Goal: Task Accomplishment & Management: Complete application form

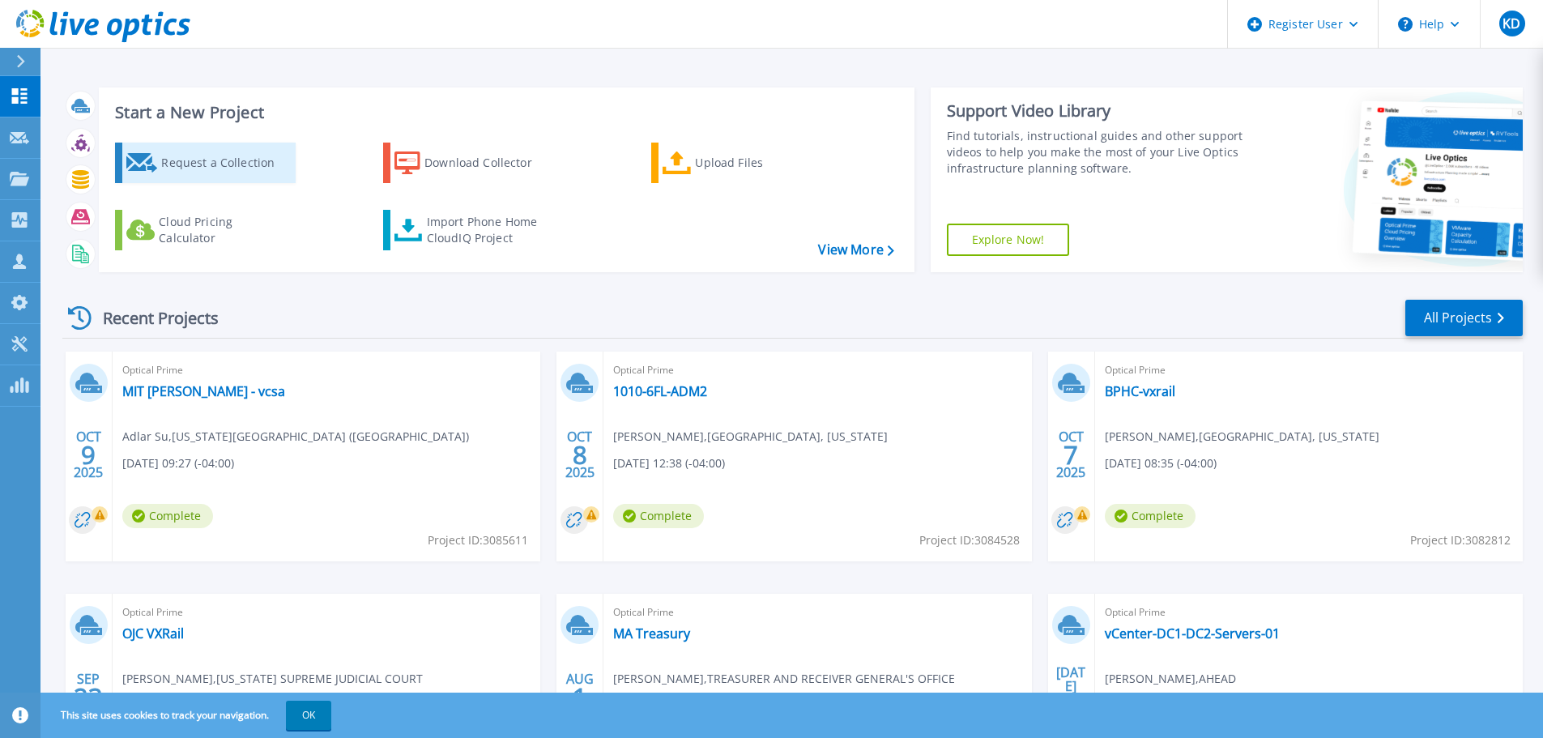
click at [224, 170] on div "Request a Collection" at bounding box center [226, 163] width 130 height 32
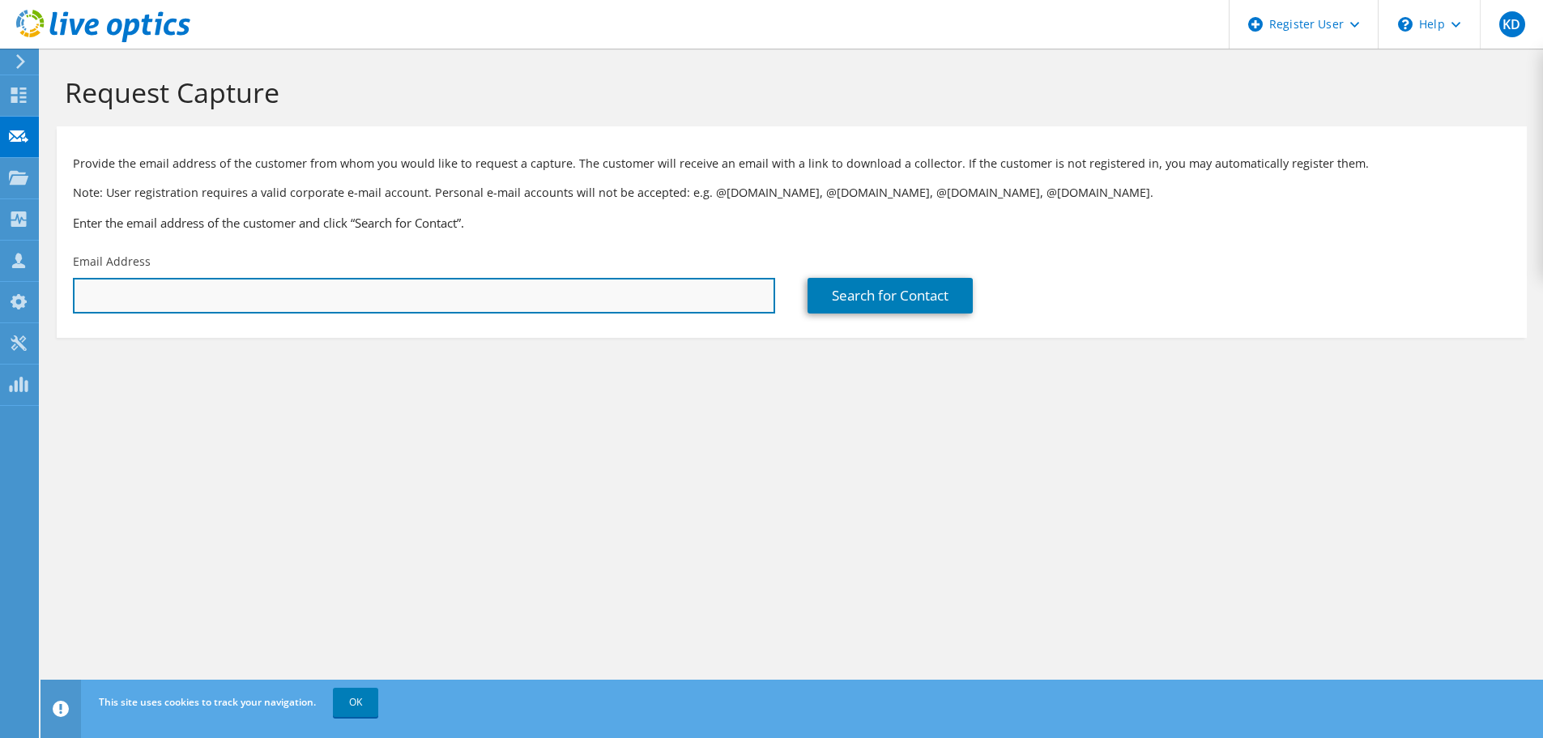
click at [309, 294] on input "text" at bounding box center [424, 296] width 702 height 36
click at [519, 292] on input "text" at bounding box center [424, 296] width 702 height 36
paste input "echapon@brandeis.edu"
type input "echapon@brandeis.edu"
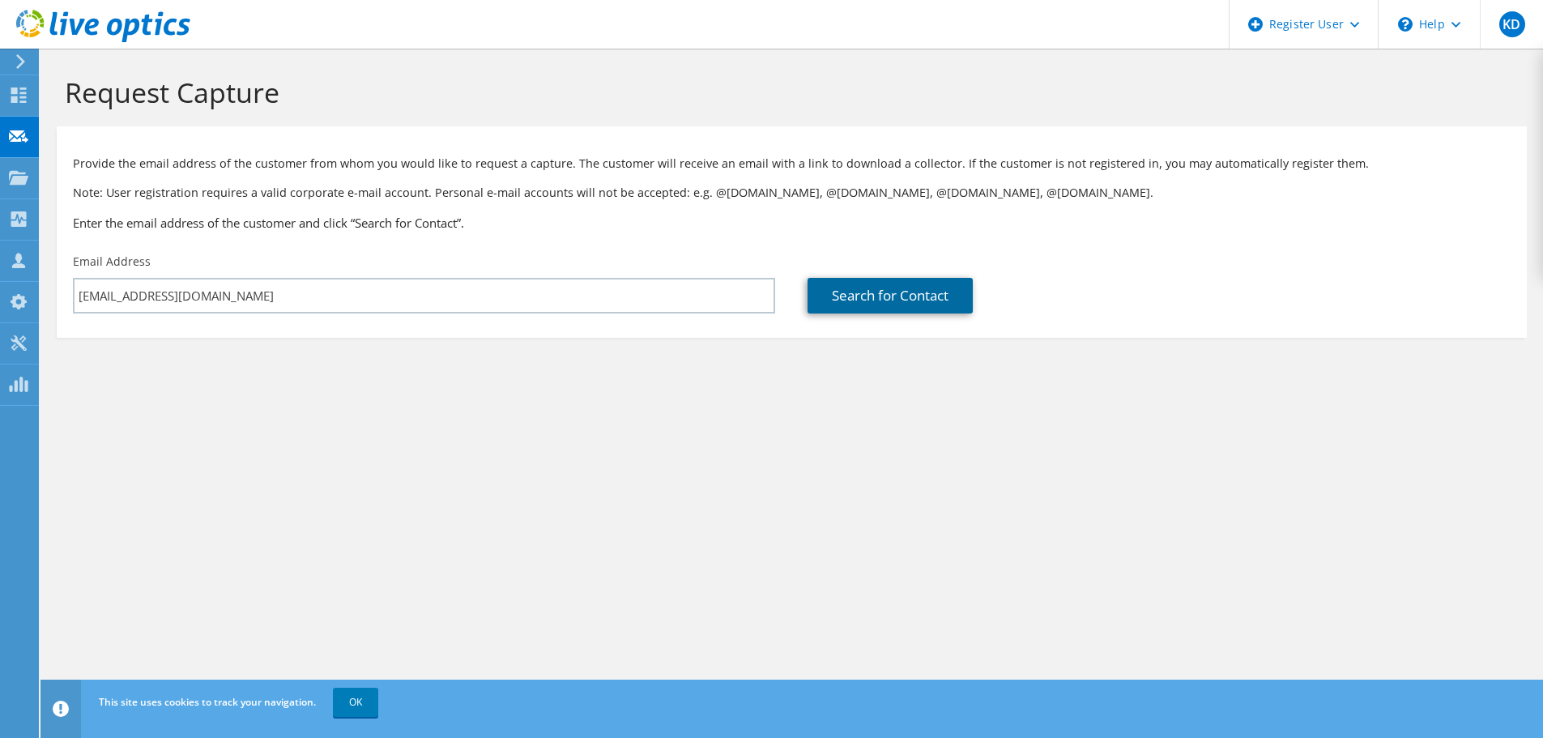
click at [820, 298] on link "Search for Contact" at bounding box center [890, 296] width 165 height 36
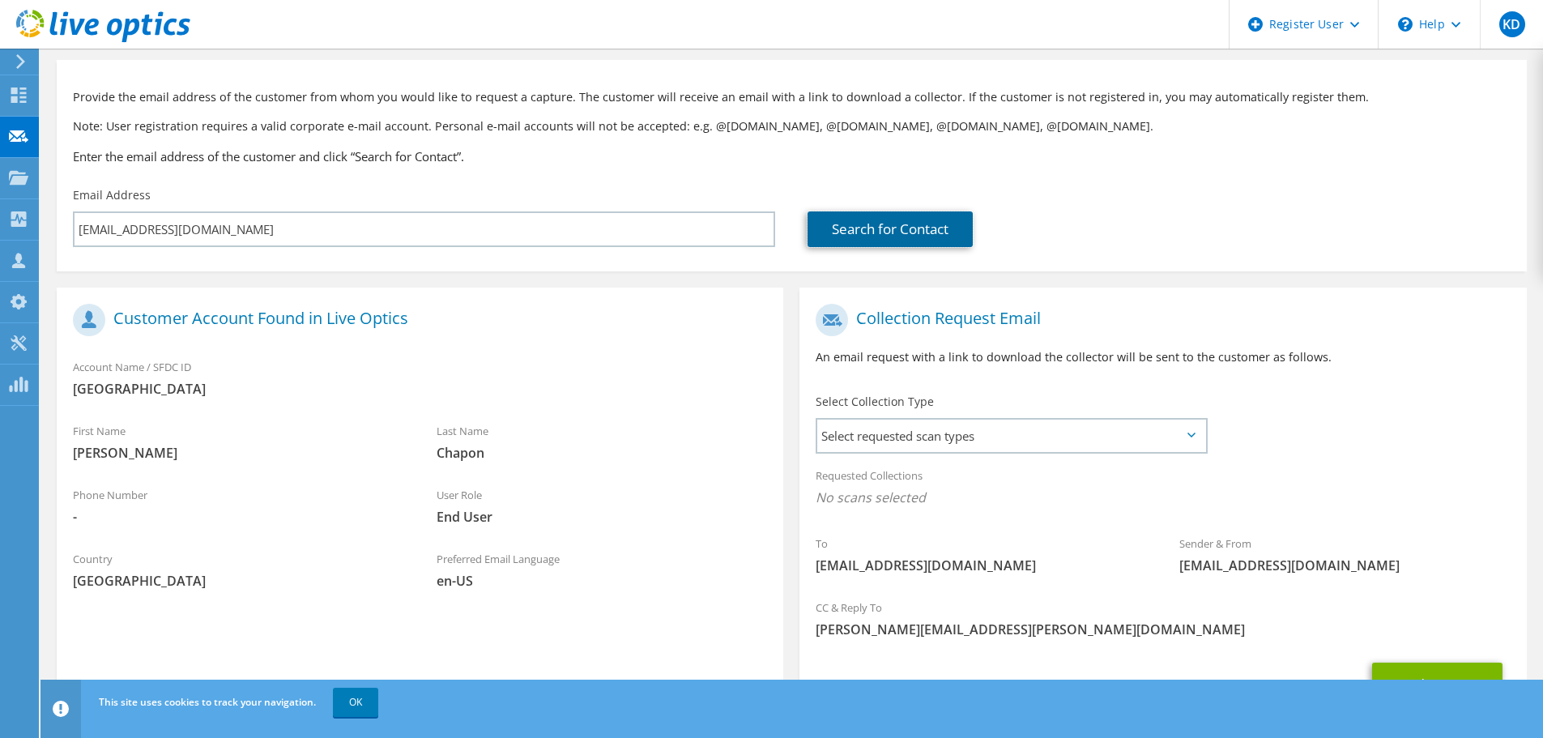
scroll to position [148, 0]
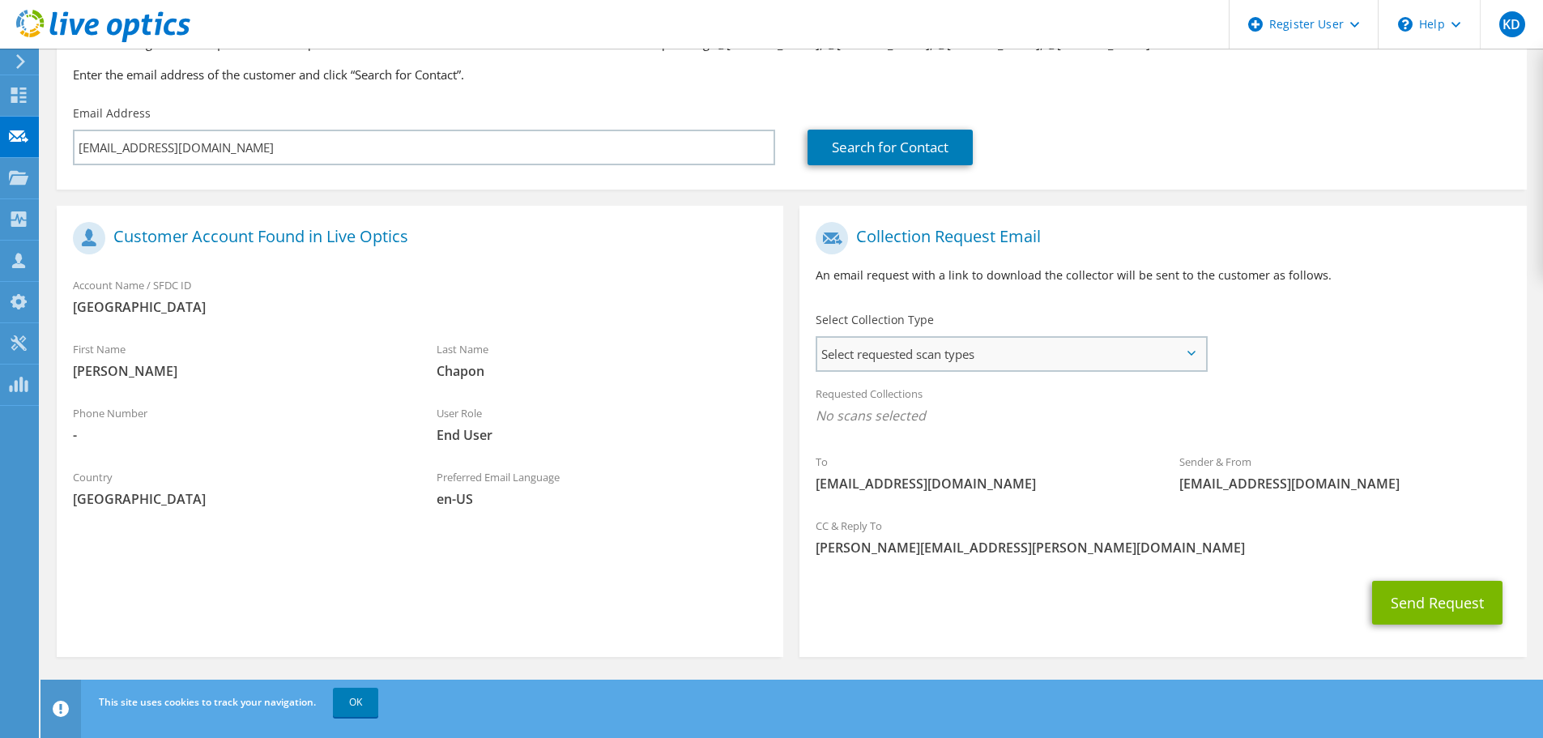
click at [884, 353] on span "Select requested scan types" at bounding box center [1011, 354] width 388 height 32
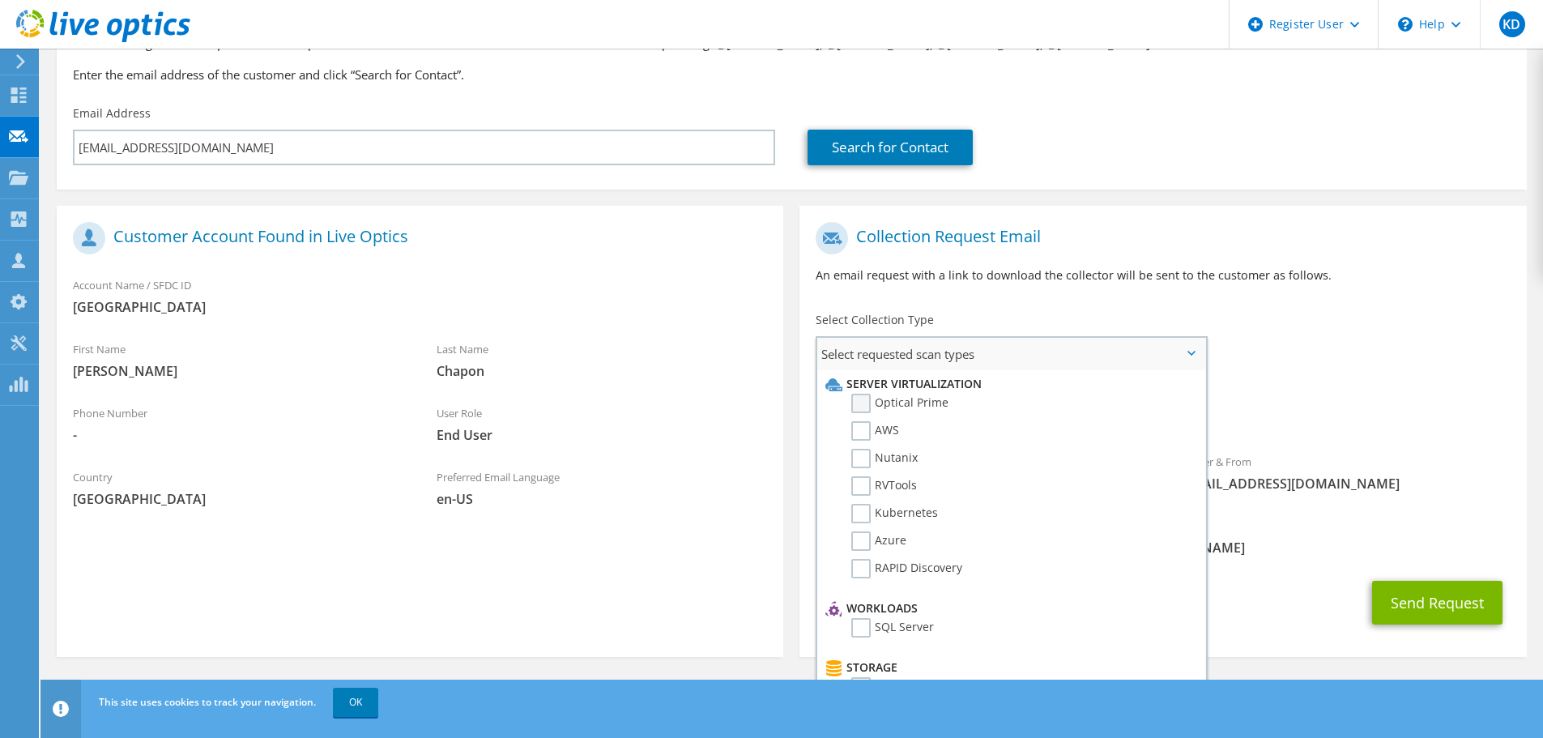
click at [867, 411] on label "Optical Prime" at bounding box center [899, 403] width 97 height 19
click at [0, 0] on input "Optical Prime" at bounding box center [0, 0] width 0 height 0
click at [1250, 338] on div "To echapon@brandeis.edu Sender & From liveoptics@liveoptics.com" at bounding box center [1162, 364] width 727 height 300
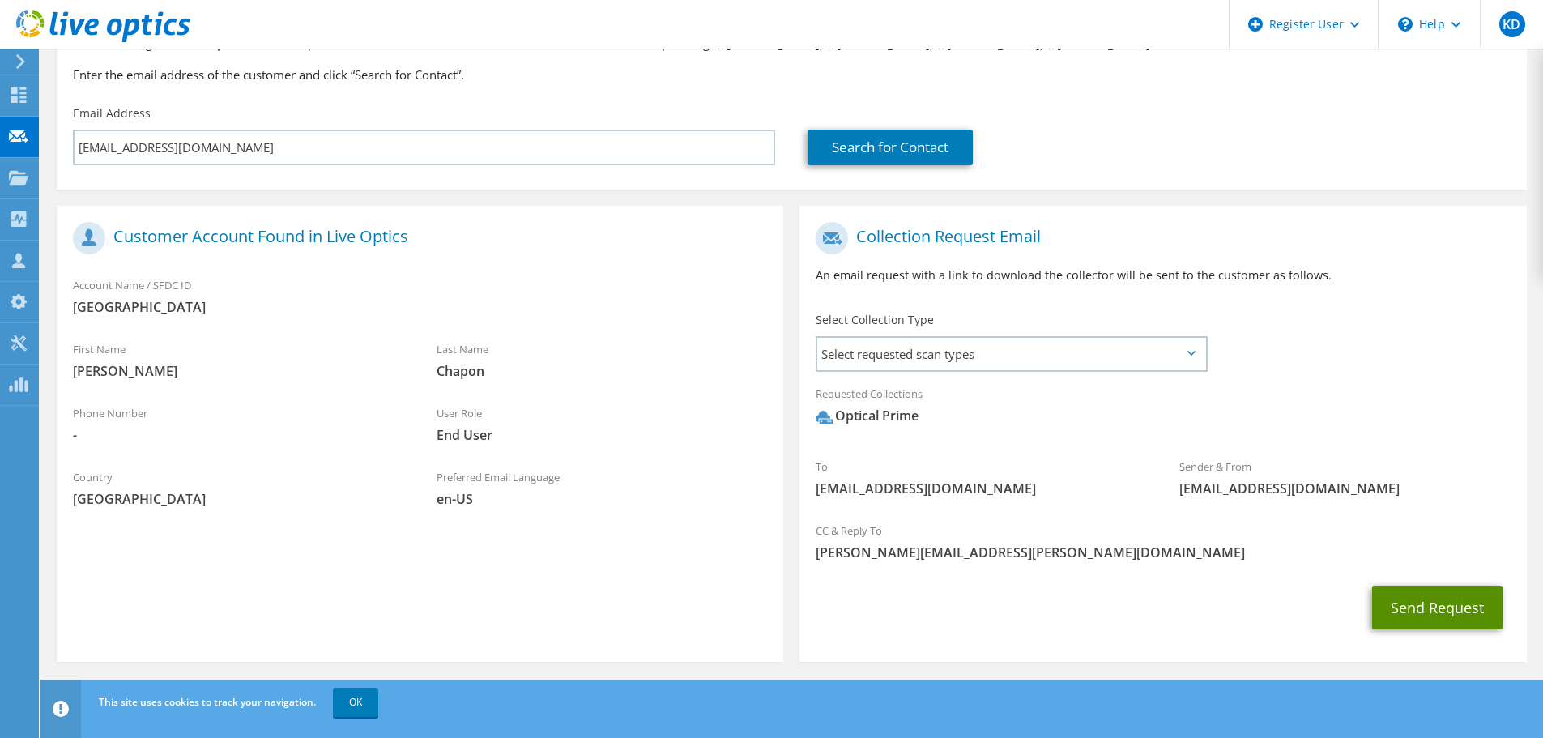
click at [1400, 603] on button "Send Request" at bounding box center [1437, 608] width 130 height 44
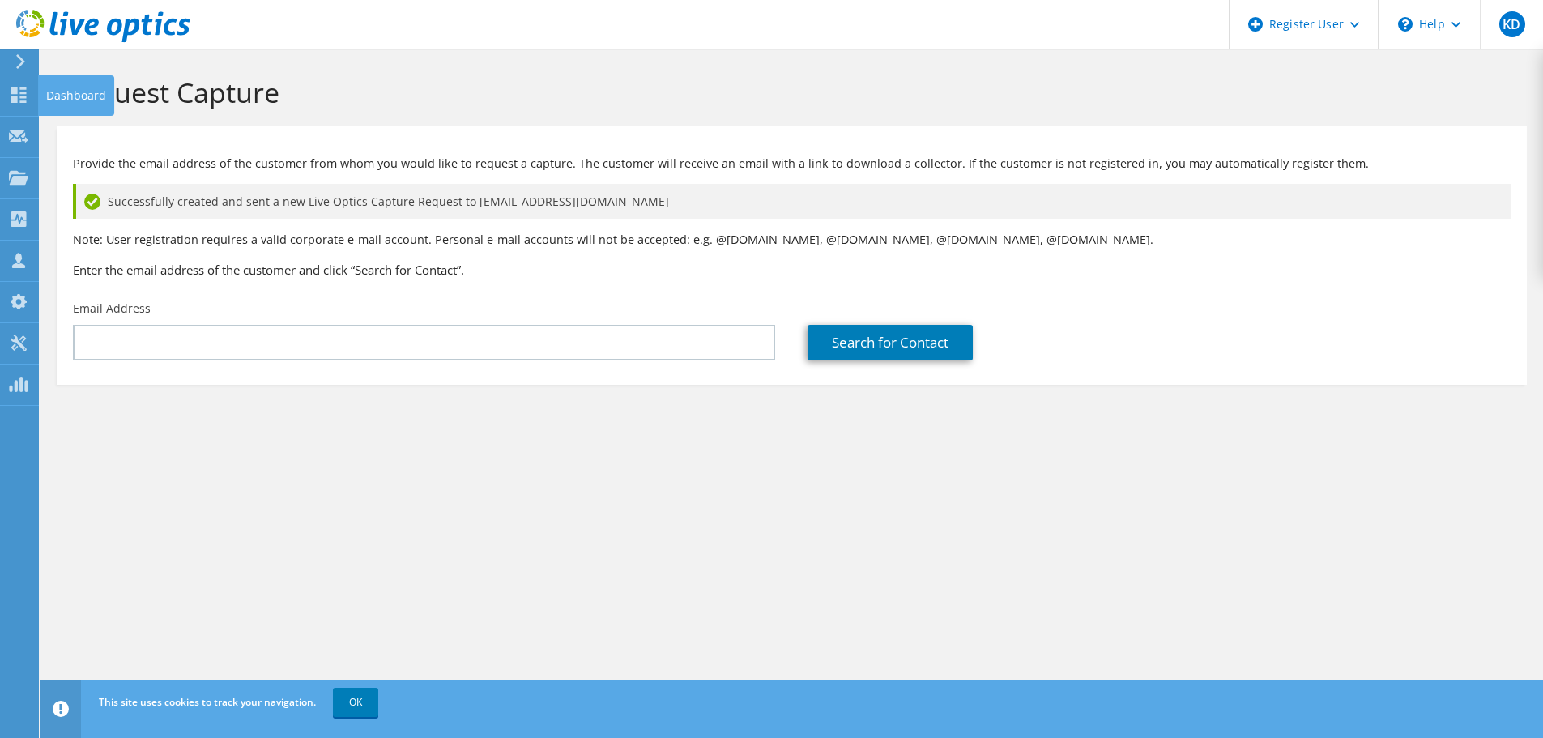
drag, startPoint x: 24, startPoint y: 100, endPoint x: 50, endPoint y: 100, distance: 25.9
click at [24, 100] on icon at bounding box center [18, 94] width 19 height 15
